Goal: Find specific page/section: Find specific page/section

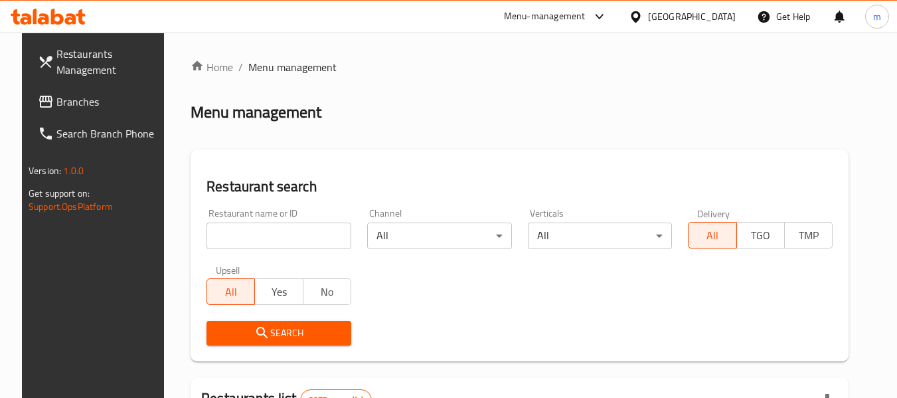
click at [533, 159] on div "Restaurant search Restaurant name or ID Restaurant name or ID Channel All ​ Ver…" at bounding box center [520, 255] width 658 height 212
click at [487, 110] on div "Menu management" at bounding box center [520, 112] width 658 height 21
